Goal: Task Accomplishment & Management: Manage account settings

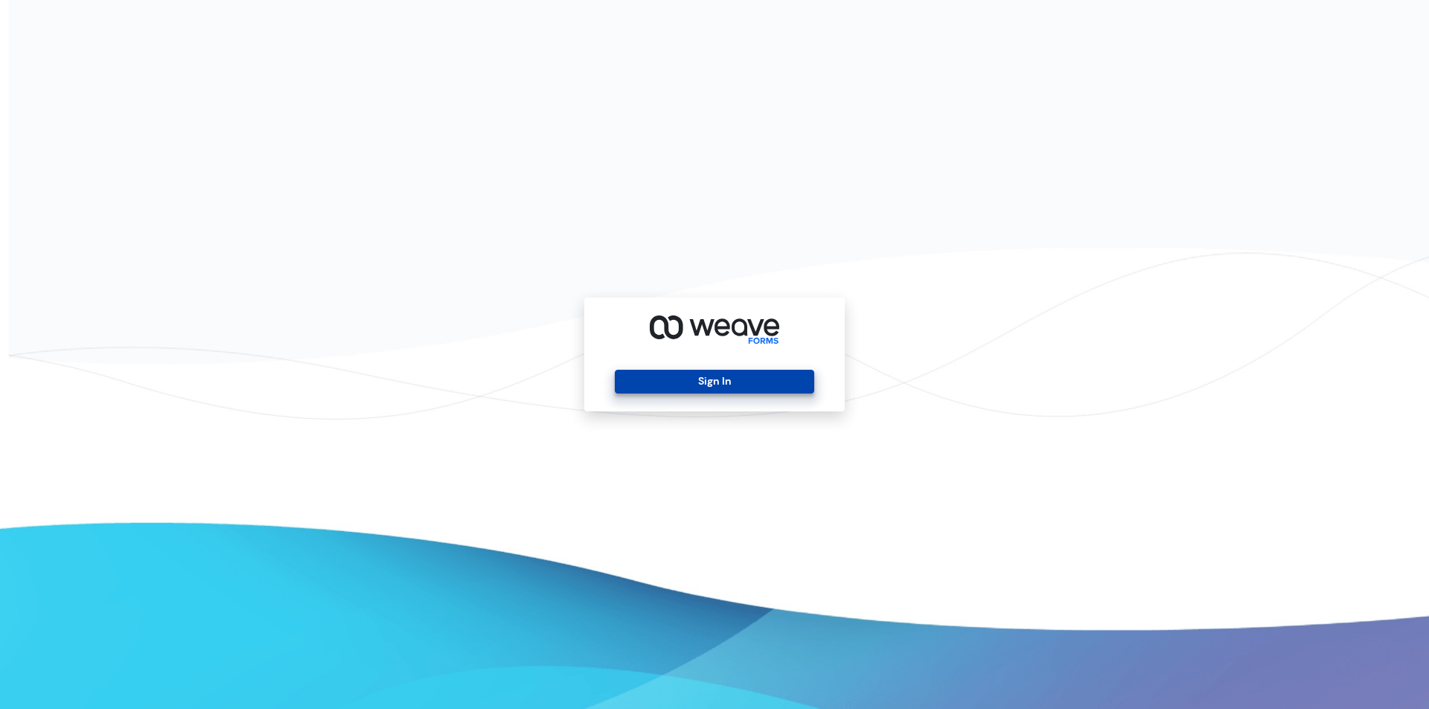
click at [714, 388] on button "Sign In" at bounding box center [714, 382] width 199 height 24
